Goal: Task Accomplishment & Management: Complete application form

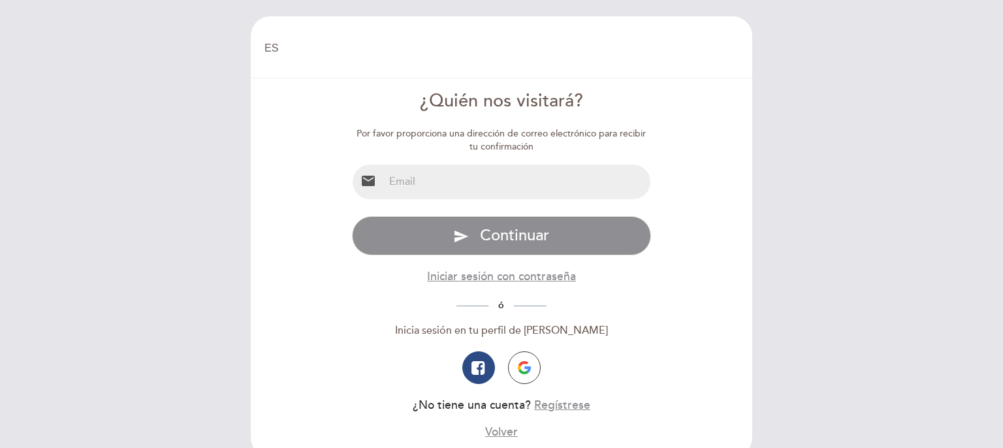
select select "es"
click at [510, 181] on input "email" at bounding box center [517, 182] width 267 height 35
type input "[EMAIL_ADDRESS][DOMAIN_NAME]"
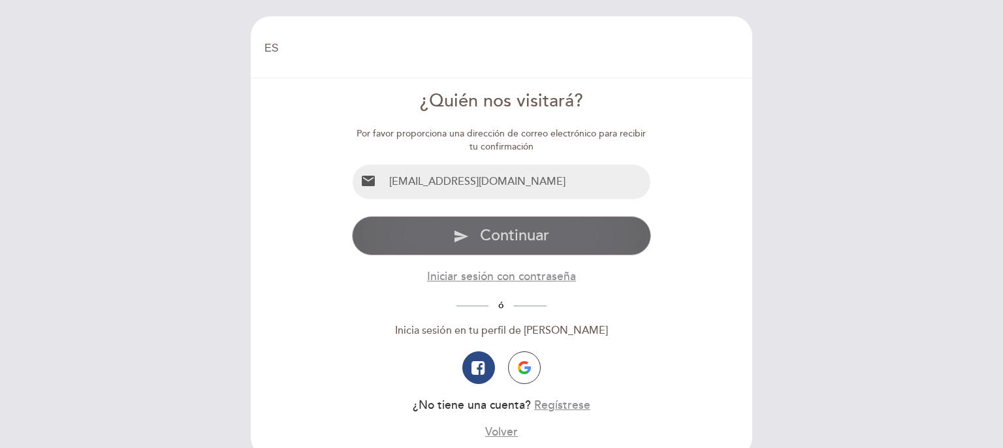
click at [526, 233] on span "Continuar" at bounding box center [514, 235] width 69 height 19
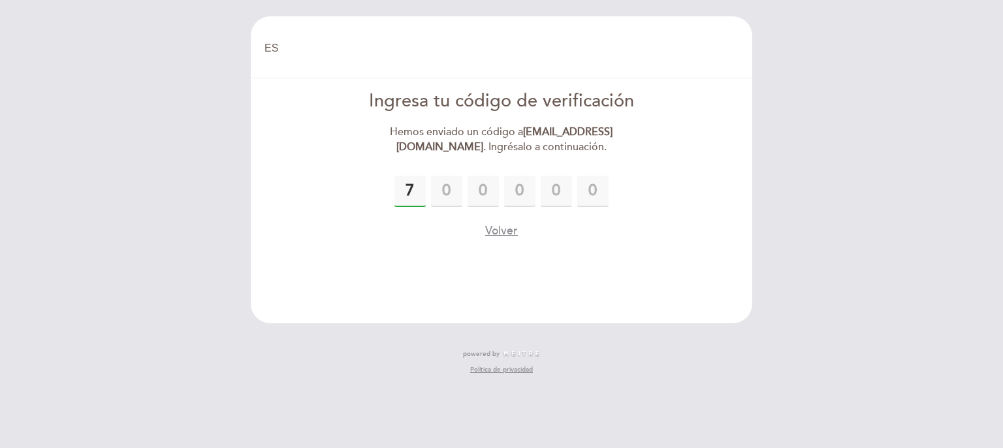
type input "7"
type input "2"
type input "4"
type input "8"
type input "6"
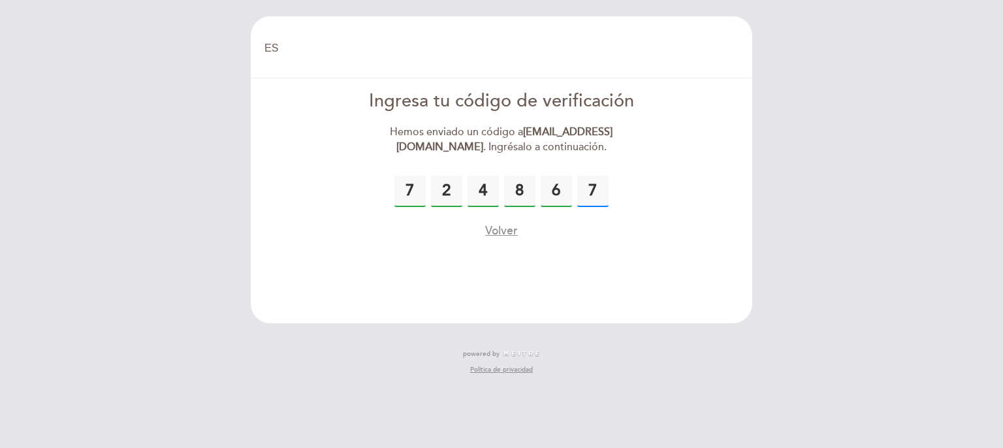
type input "7"
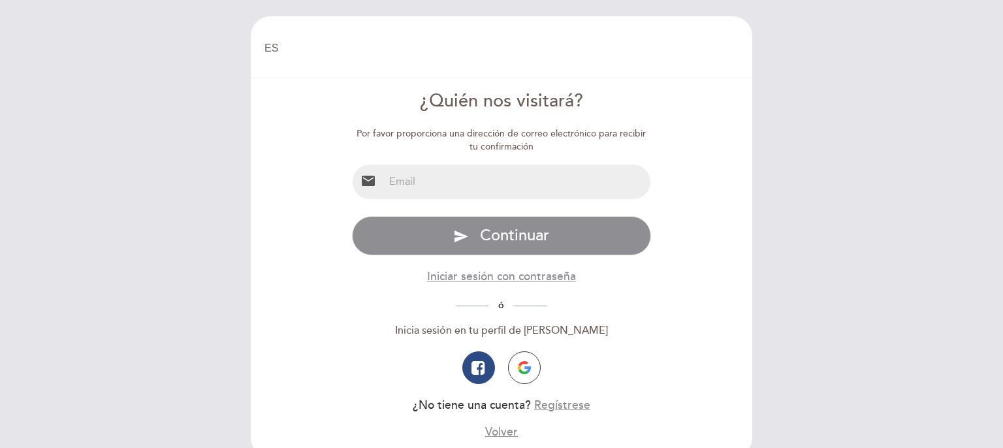
select select "es"
click at [464, 178] on input "email" at bounding box center [517, 182] width 267 height 35
type input "[EMAIL_ADDRESS][DOMAIN_NAME]"
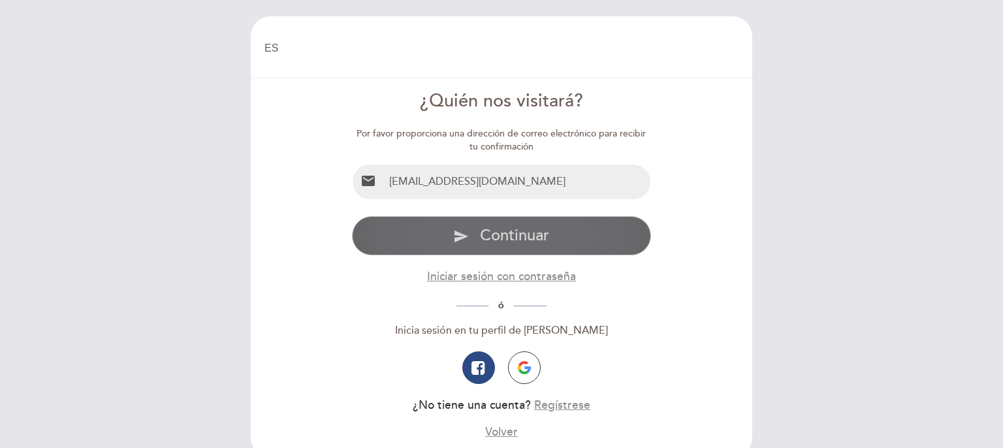
click at [502, 240] on span "Continuar" at bounding box center [514, 235] width 69 height 19
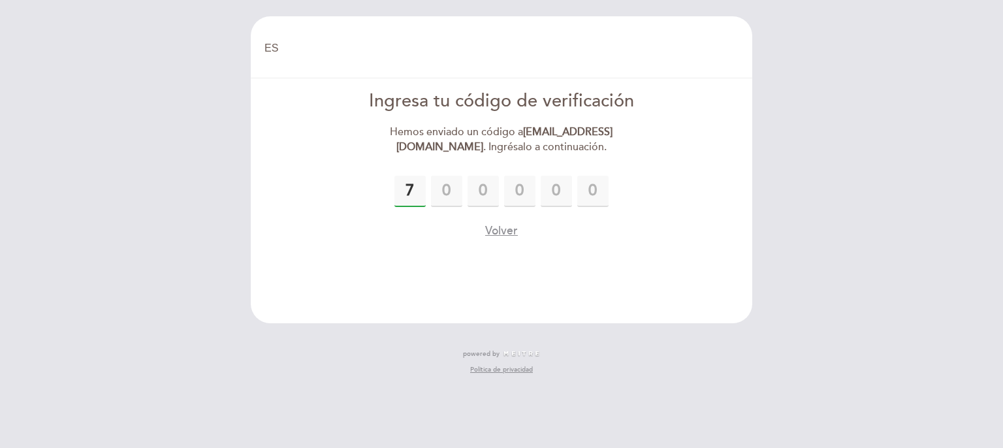
type input "7"
type input "4"
type input "6"
type input "0"
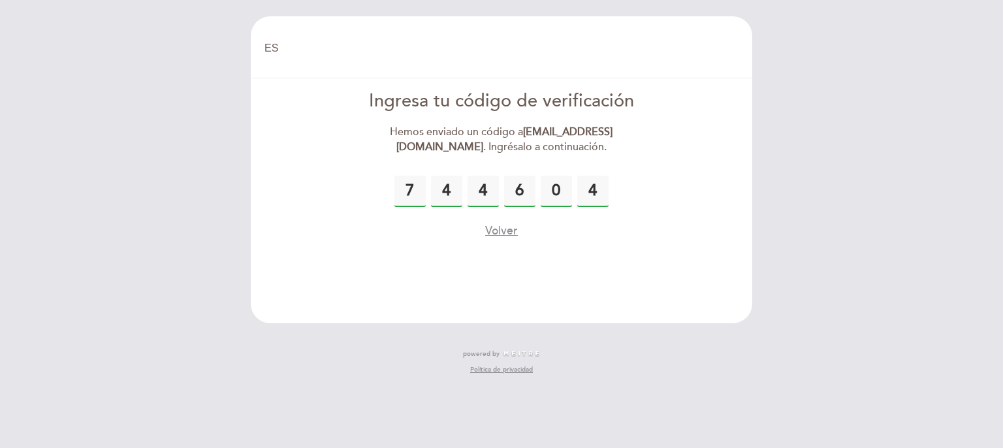
type input "4"
